Goal: Check status

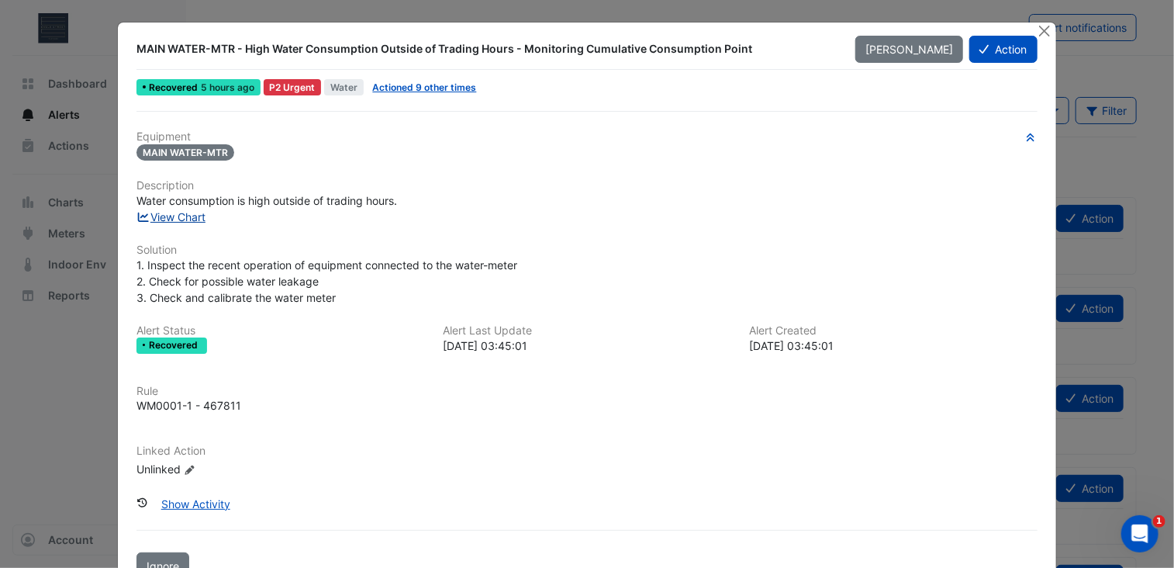
click at [187, 210] on link "View Chart" at bounding box center [171, 216] width 69 height 13
